Goal: Task Accomplishment & Management: Complete application form

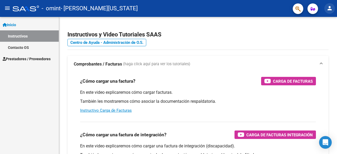
click at [328, 11] on mat-icon "person" at bounding box center [330, 8] width 6 height 6
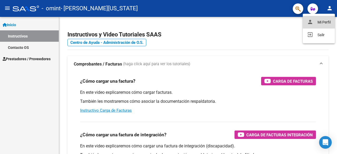
click at [321, 23] on button "person Mi Perfil" at bounding box center [319, 22] width 32 height 13
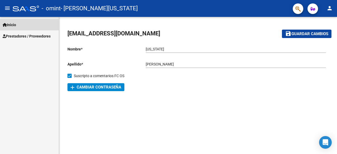
click at [19, 24] on link "Inicio" at bounding box center [29, 24] width 59 height 11
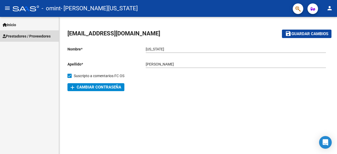
click at [16, 35] on span "Prestadores / Proveedores" at bounding box center [27, 36] width 48 height 6
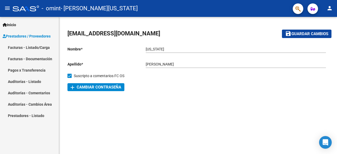
click at [26, 49] on link "Facturas - Listado/Carga" at bounding box center [29, 47] width 59 height 11
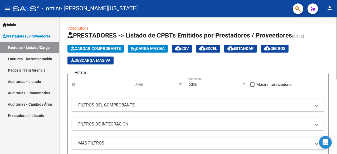
click at [97, 49] on span "Cargar Comprobante" at bounding box center [96, 48] width 50 height 5
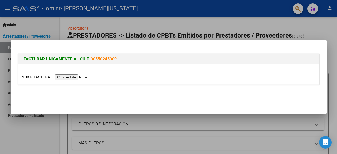
click at [61, 76] on input "file" at bounding box center [55, 77] width 67 height 6
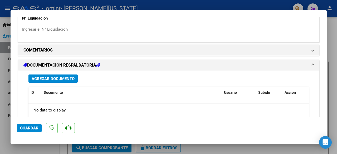
scroll to position [398, 0]
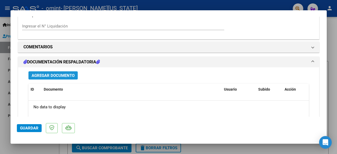
click at [68, 73] on span "Agregar Documento" at bounding box center [53, 75] width 43 height 5
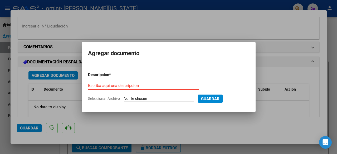
click at [115, 85] on input "Escriba aquí una descripcion" at bounding box center [143, 85] width 111 height 5
click at [140, 100] on input "Seleccionar Archivo" at bounding box center [159, 98] width 70 height 5
type input "C:\fakepath\planilla asistencia [PERSON_NAME] septiembre 25pdf.pdf"
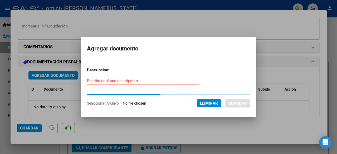
click at [114, 82] on input "Escriba aquí una descripcion" at bounding box center [143, 80] width 113 height 5
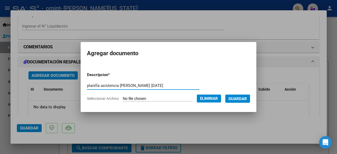
type input "planilla asistencia [PERSON_NAME] [DATE]"
click at [247, 97] on span "Guardar" at bounding box center [238, 98] width 18 height 5
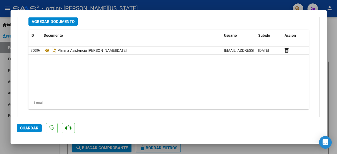
scroll to position [451, 0]
click at [27, 126] on span "Guardar" at bounding box center [29, 128] width 18 height 5
click at [29, 129] on span "Guardar" at bounding box center [29, 128] width 18 height 5
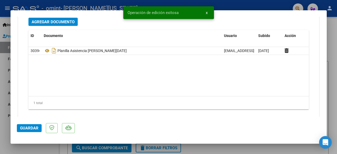
click at [229, 148] on div at bounding box center [168, 77] width 337 height 154
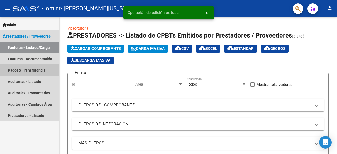
click at [37, 69] on link "Pagos x Transferencia" at bounding box center [29, 69] width 59 height 11
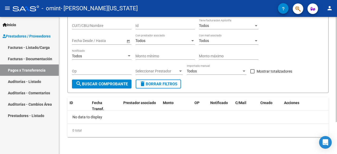
scroll to position [1, 0]
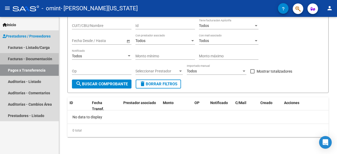
click at [35, 60] on link "Facturas - Documentación" at bounding box center [29, 58] width 59 height 11
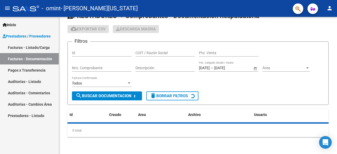
scroll to position [14, 0]
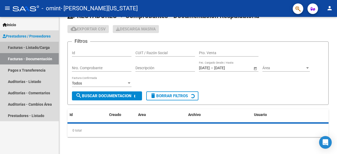
click at [40, 46] on link "Facturas - Listado/Carga" at bounding box center [29, 47] width 59 height 11
